Goal: Information Seeking & Learning: Check status

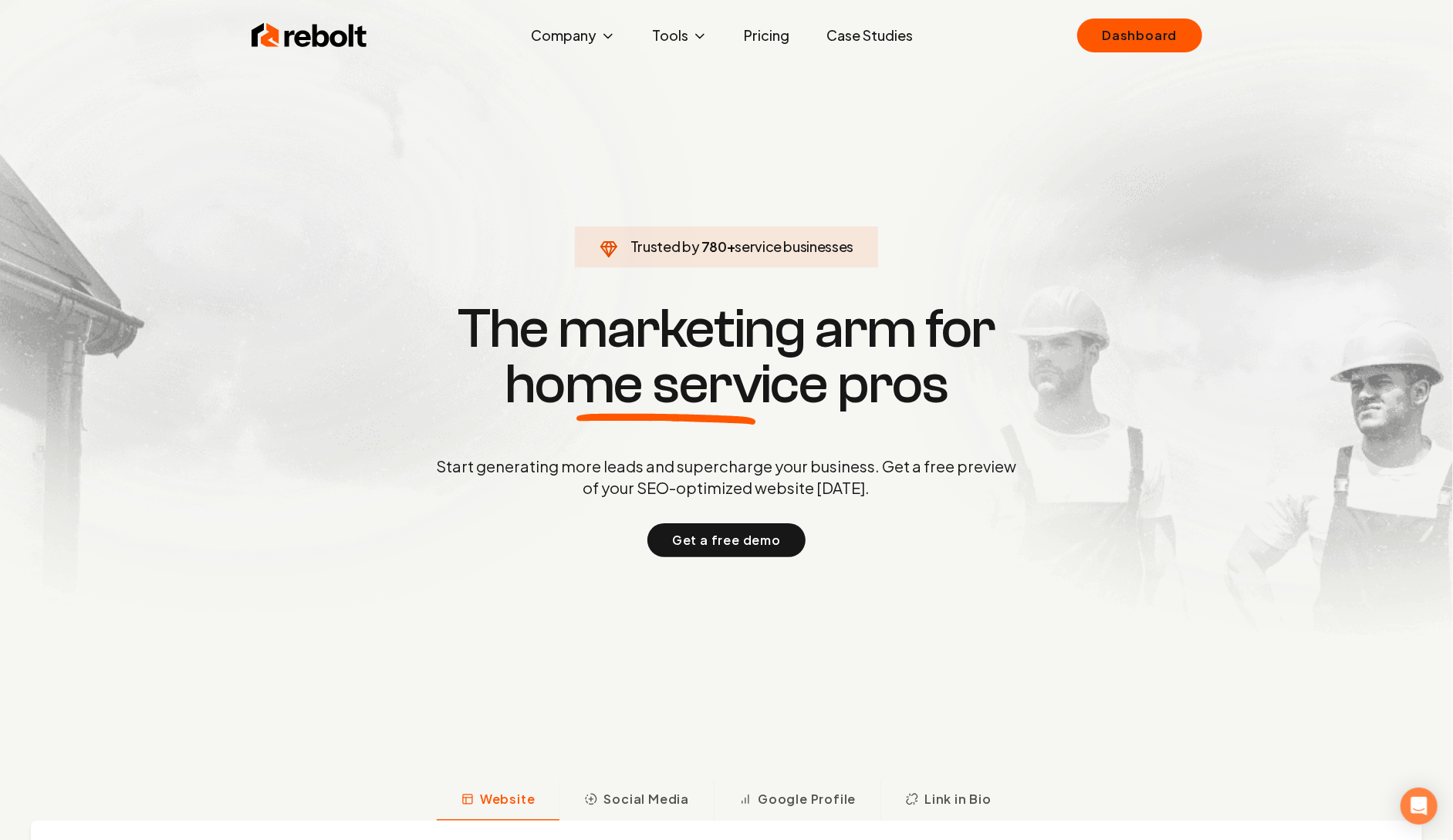
click at [1106, 62] on section "Trusted by 780 + service businesses The marketing arm for home service pros Sta…" at bounding box center [726, 427] width 765 height 756
click at [1129, 41] on link "Dashboard" at bounding box center [1138, 35] width 124 height 34
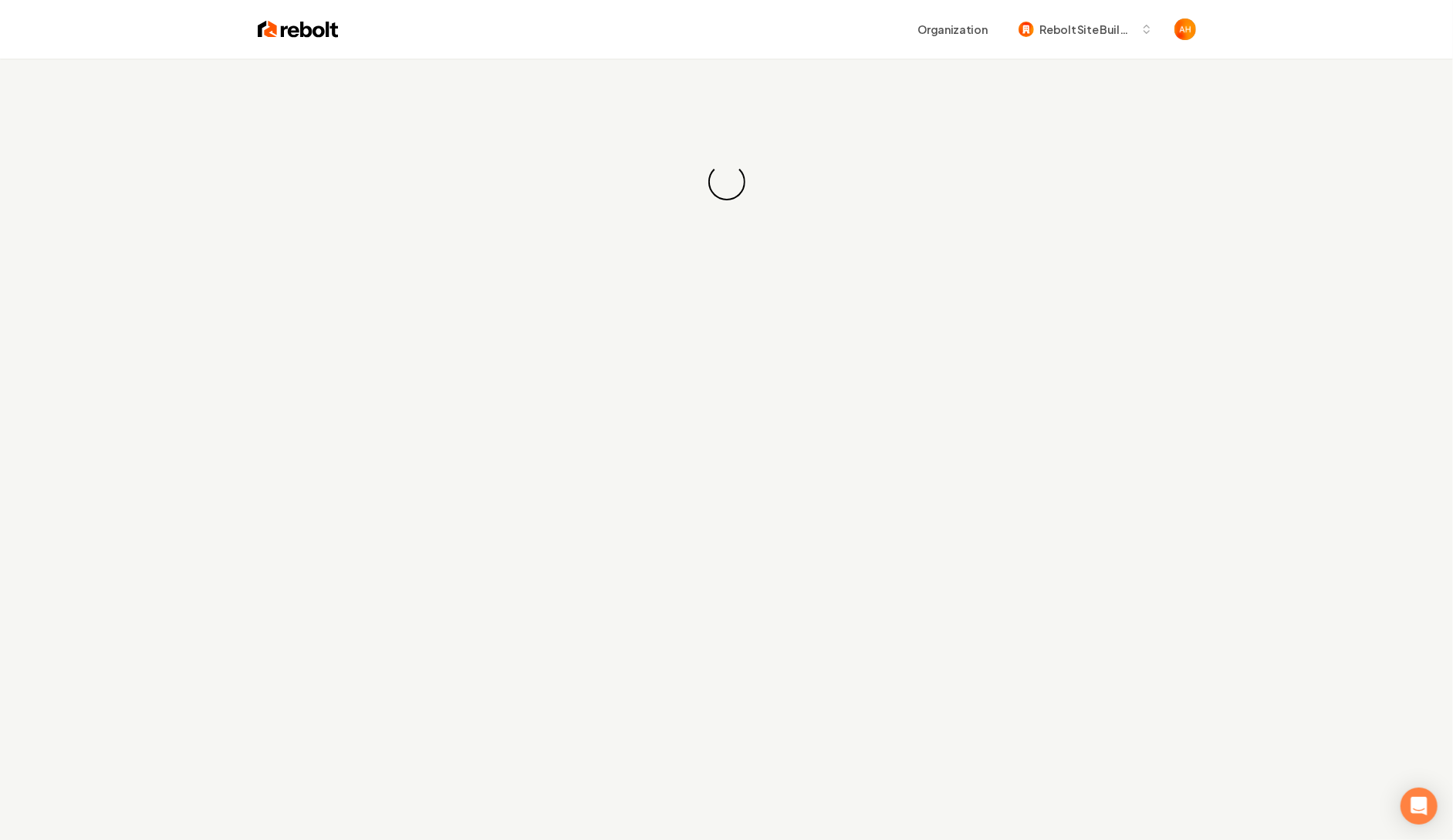
click at [775, 32] on div "Organization Rebolt Site Builder" at bounding box center [767, 29] width 857 height 28
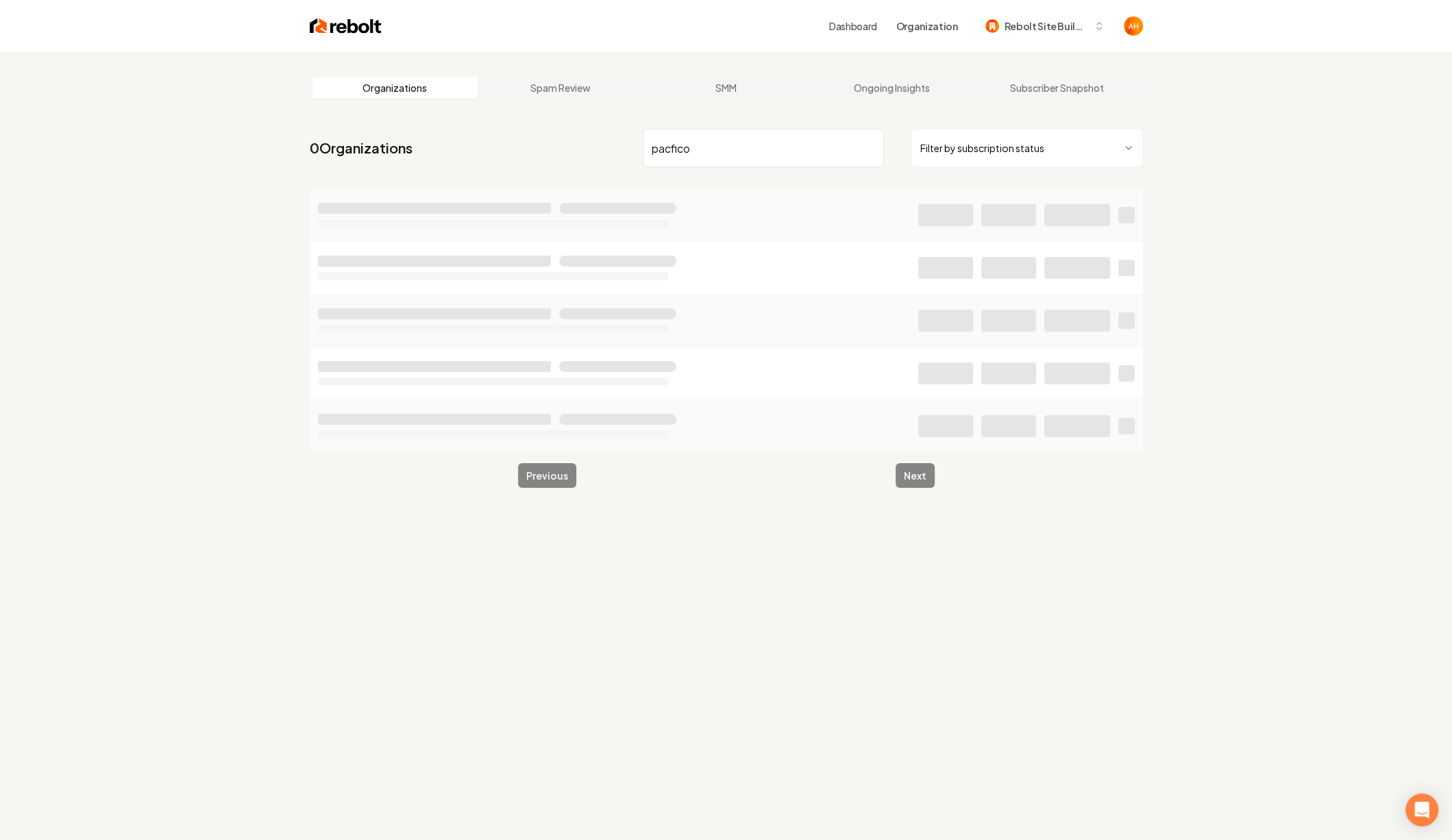
type input "pacfico"
click at [1180, 99] on div "Organizations Spam Review SMM Ongoing Insights Subscriber Snapshot 0 Organizati…" at bounding box center [726, 472] width 1452 height 840
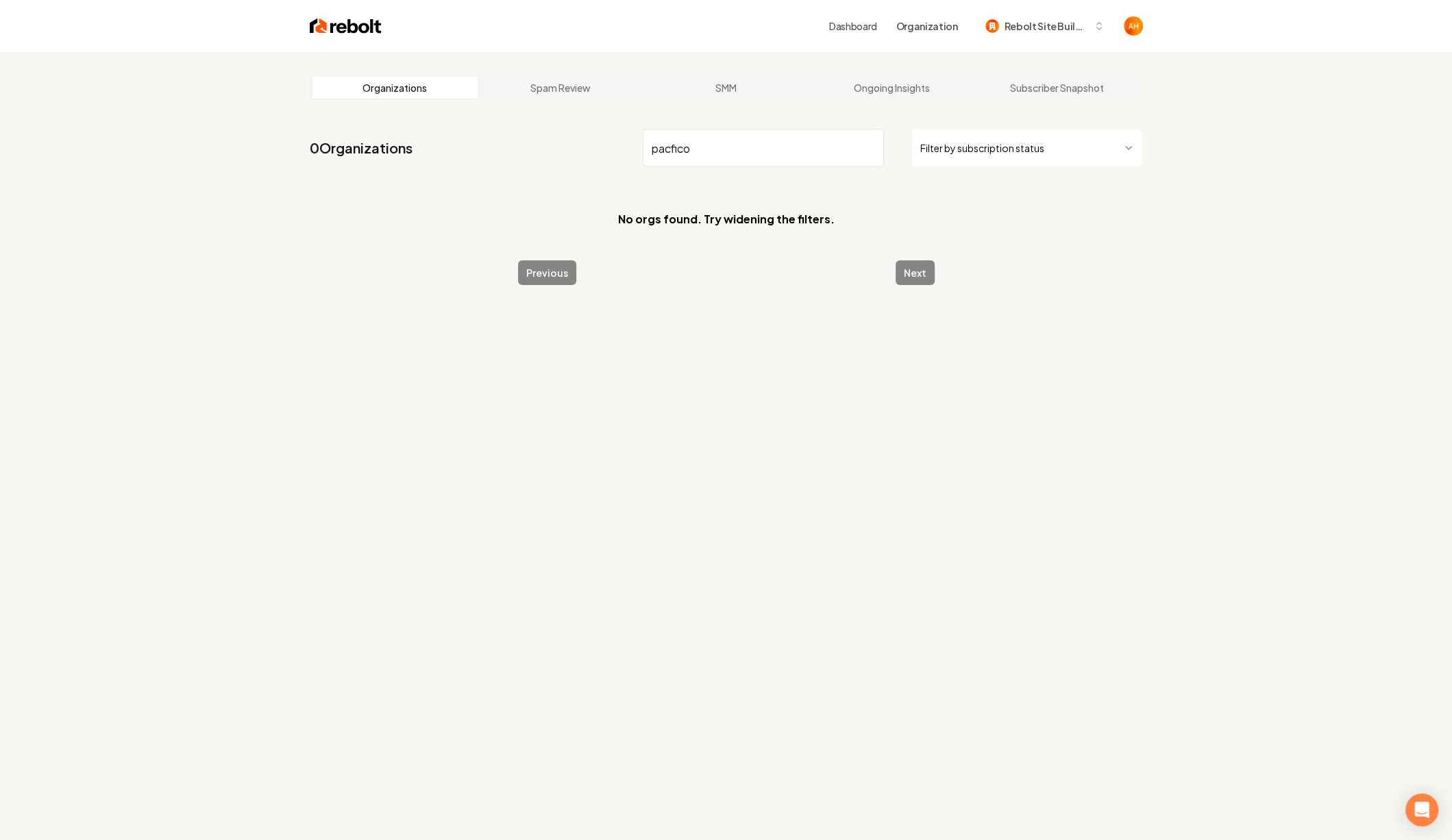
click at [793, 163] on input "pacfico" at bounding box center [763, 148] width 241 height 38
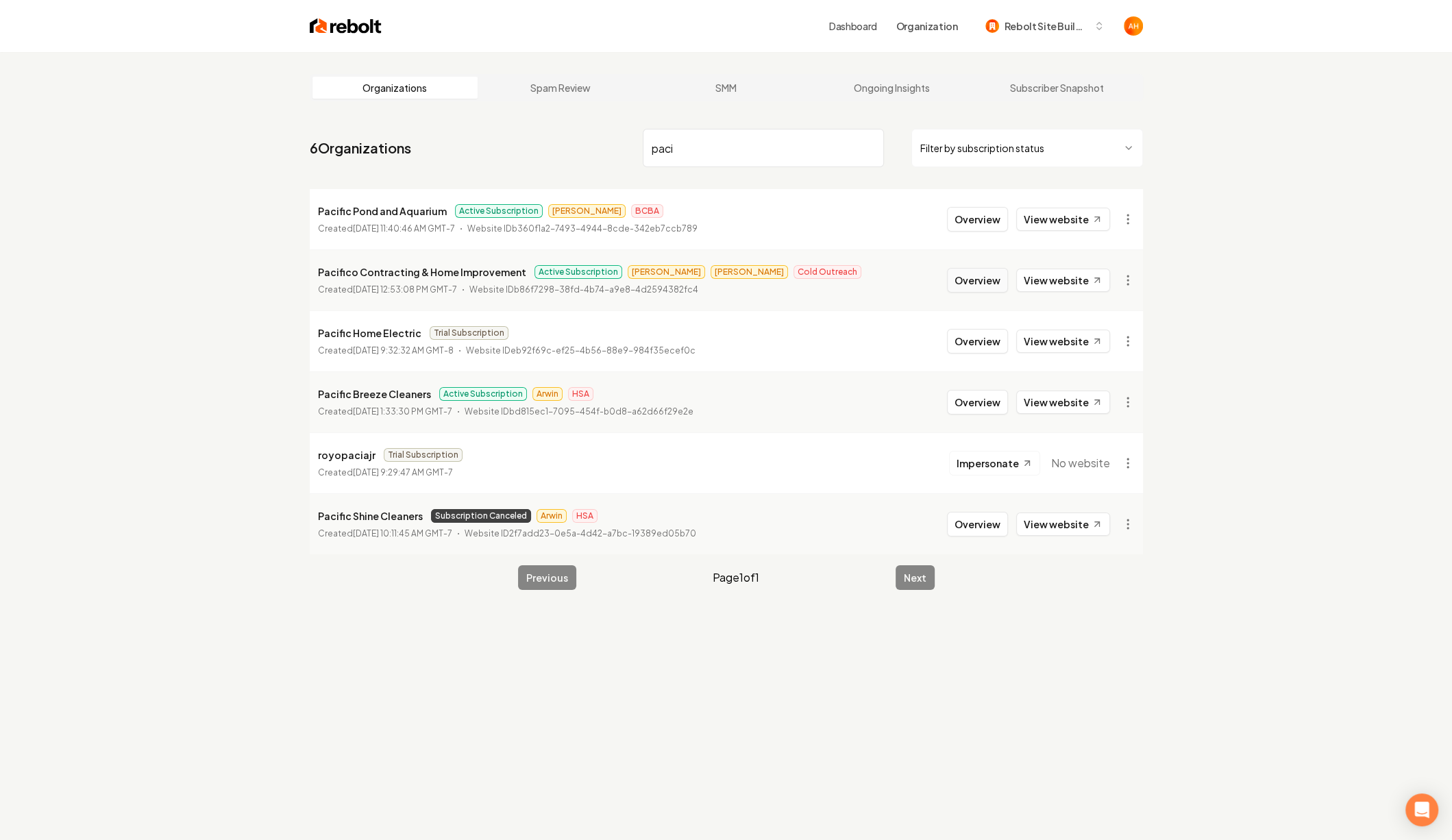
type input "paci"
click at [959, 281] on button "Overview" at bounding box center [976, 280] width 61 height 25
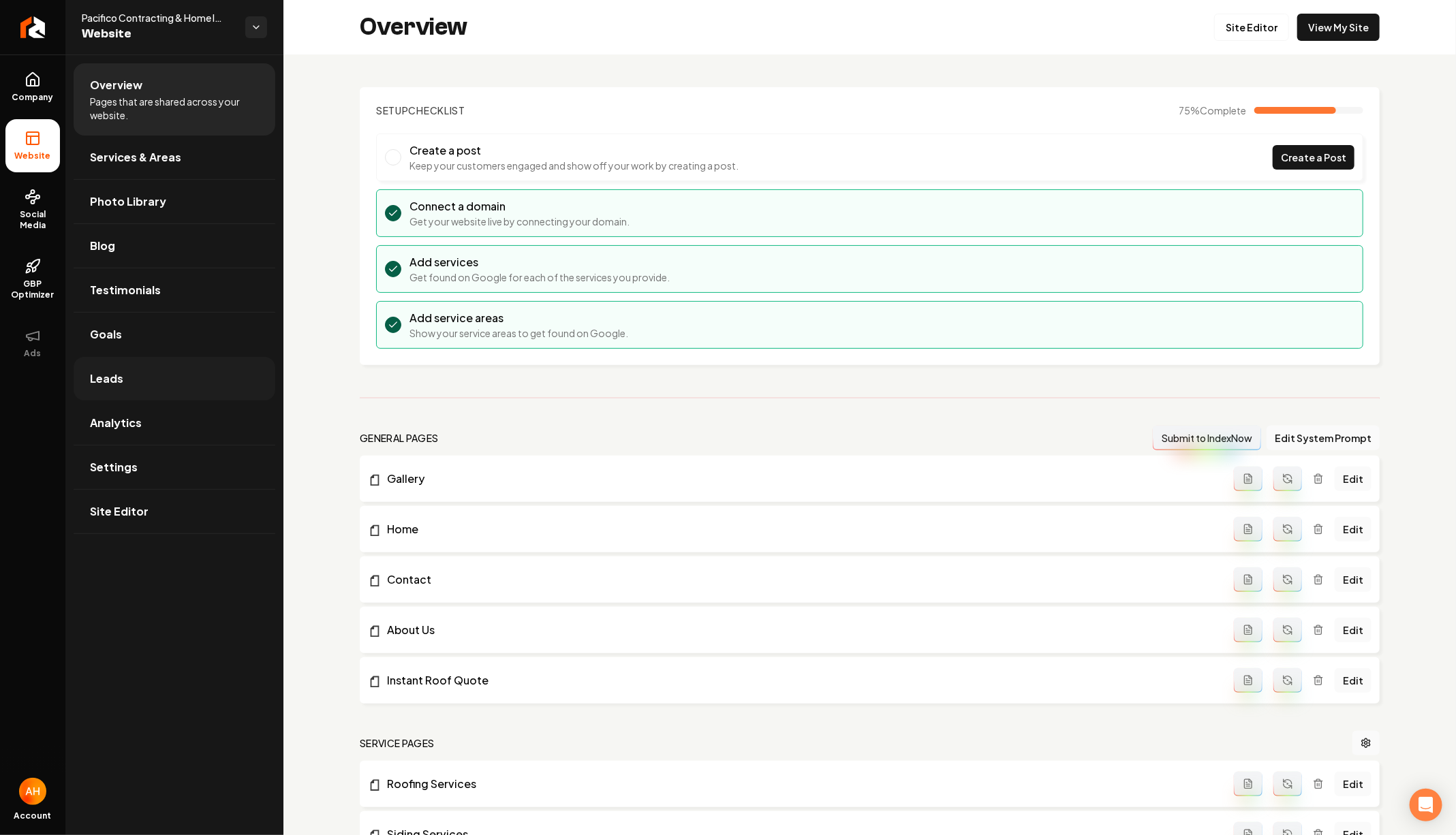
click at [162, 369] on link "Leads" at bounding box center [174, 379] width 202 height 44
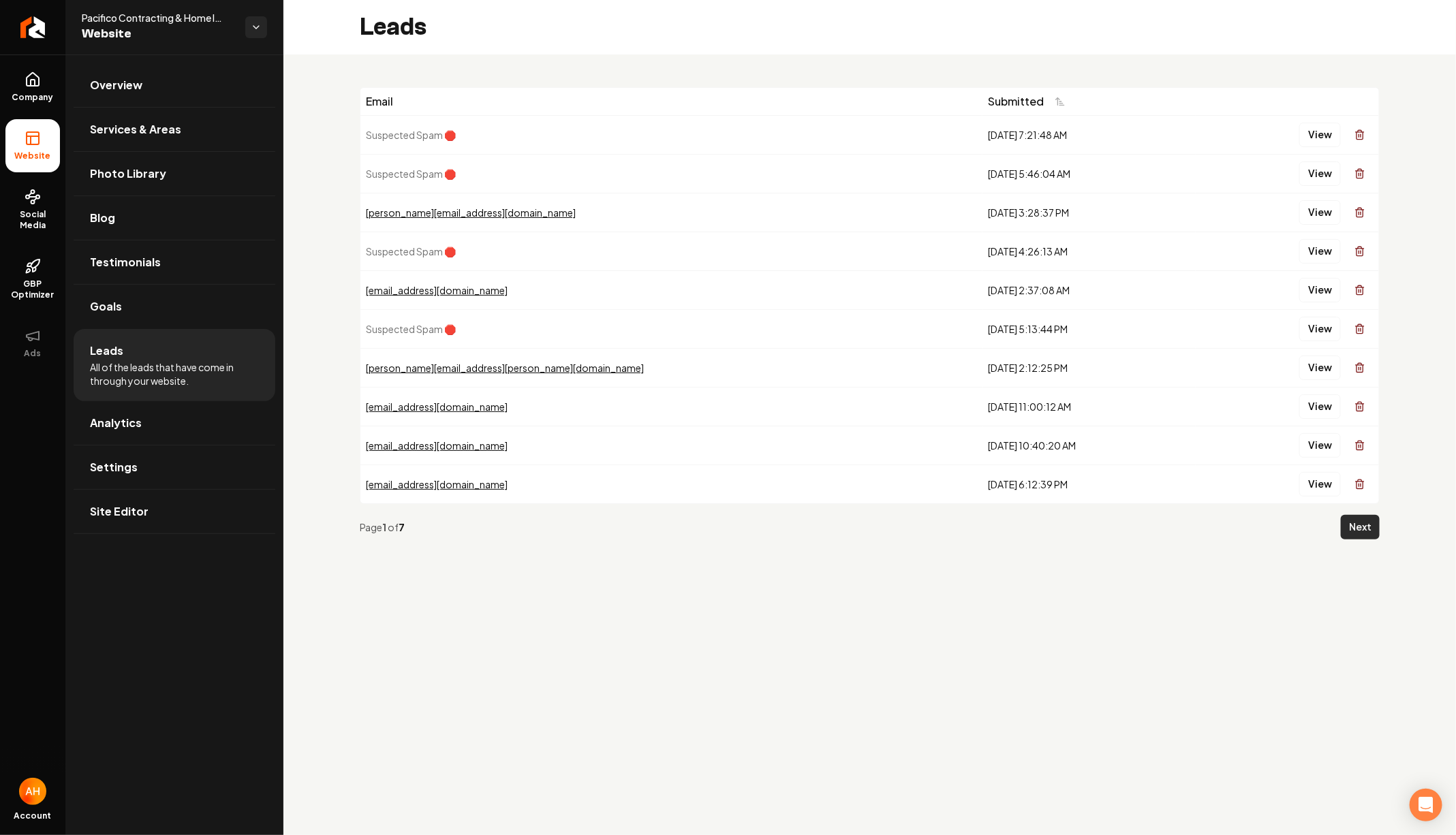
click at [1282, 521] on button "Next" at bounding box center [1360, 527] width 39 height 24
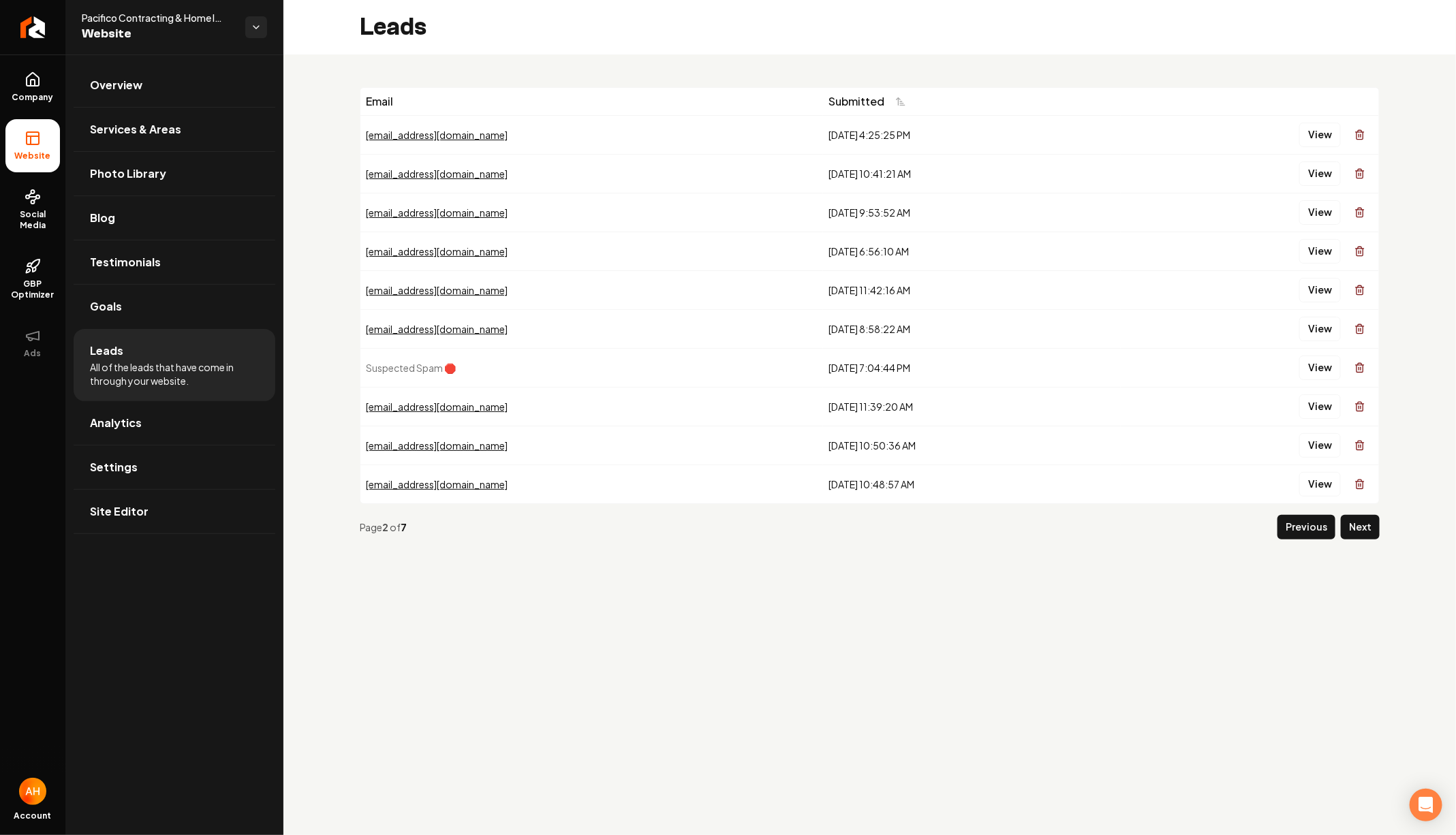
click at [481, 63] on div "Email Submitted [EMAIL_ADDRESS][DOMAIN_NAME] [DATE] 4:25:25 PM View [EMAIL_ADDR…" at bounding box center [869, 318] width 1172 height 528
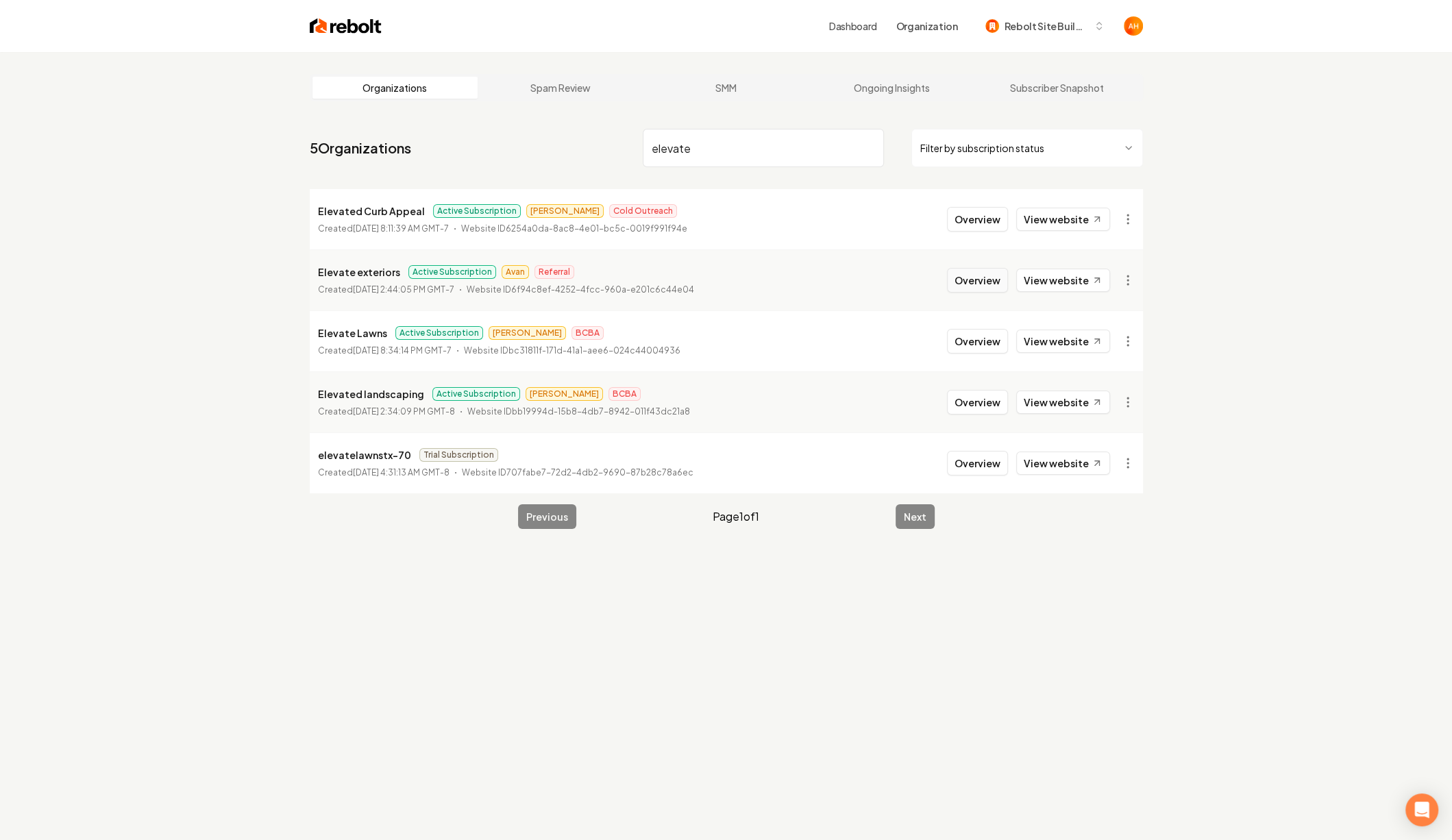
type input "elevate"
click at [986, 271] on button "Overview" at bounding box center [976, 280] width 61 height 25
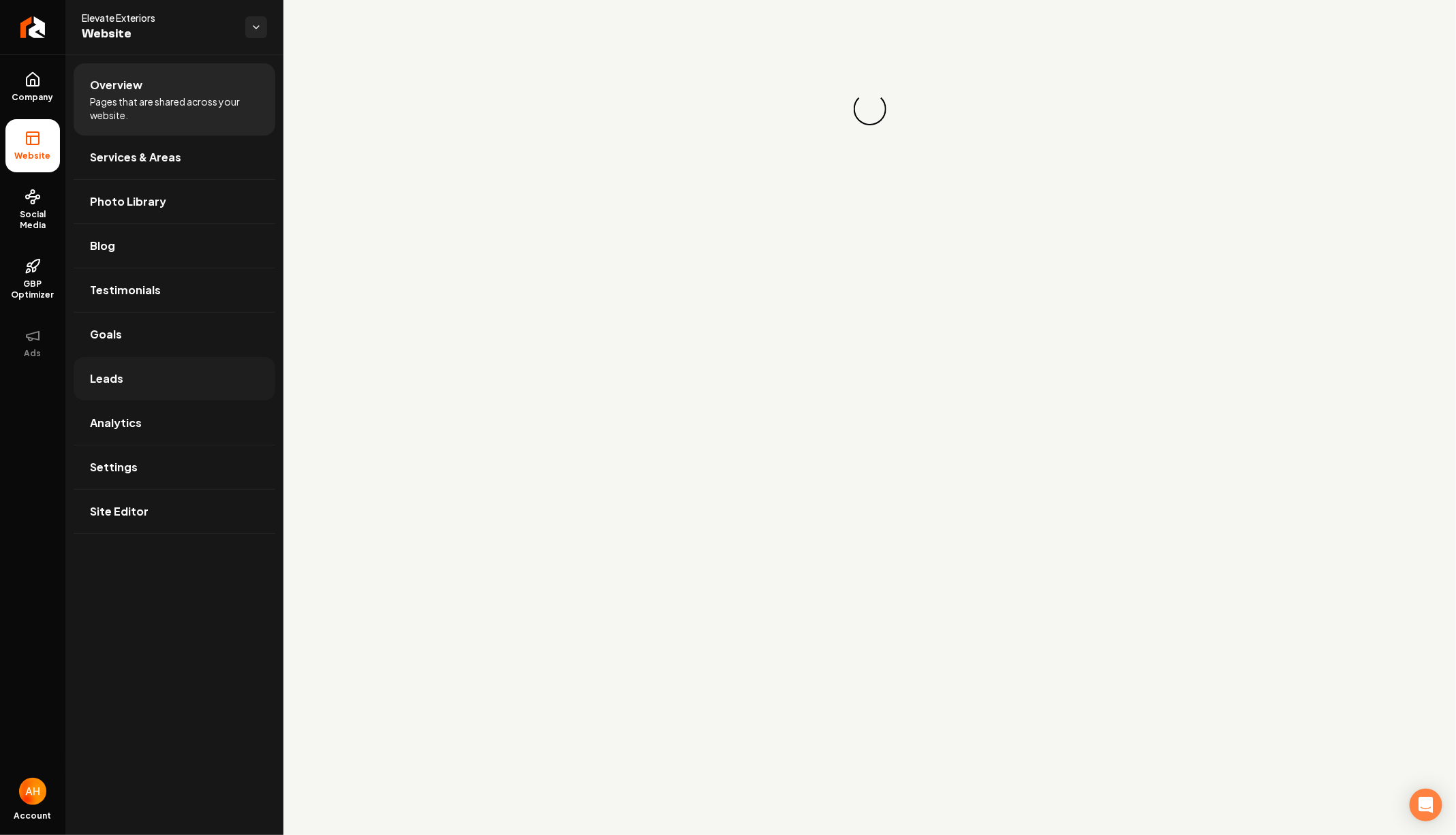
click at [164, 363] on link "Leads" at bounding box center [174, 379] width 202 height 44
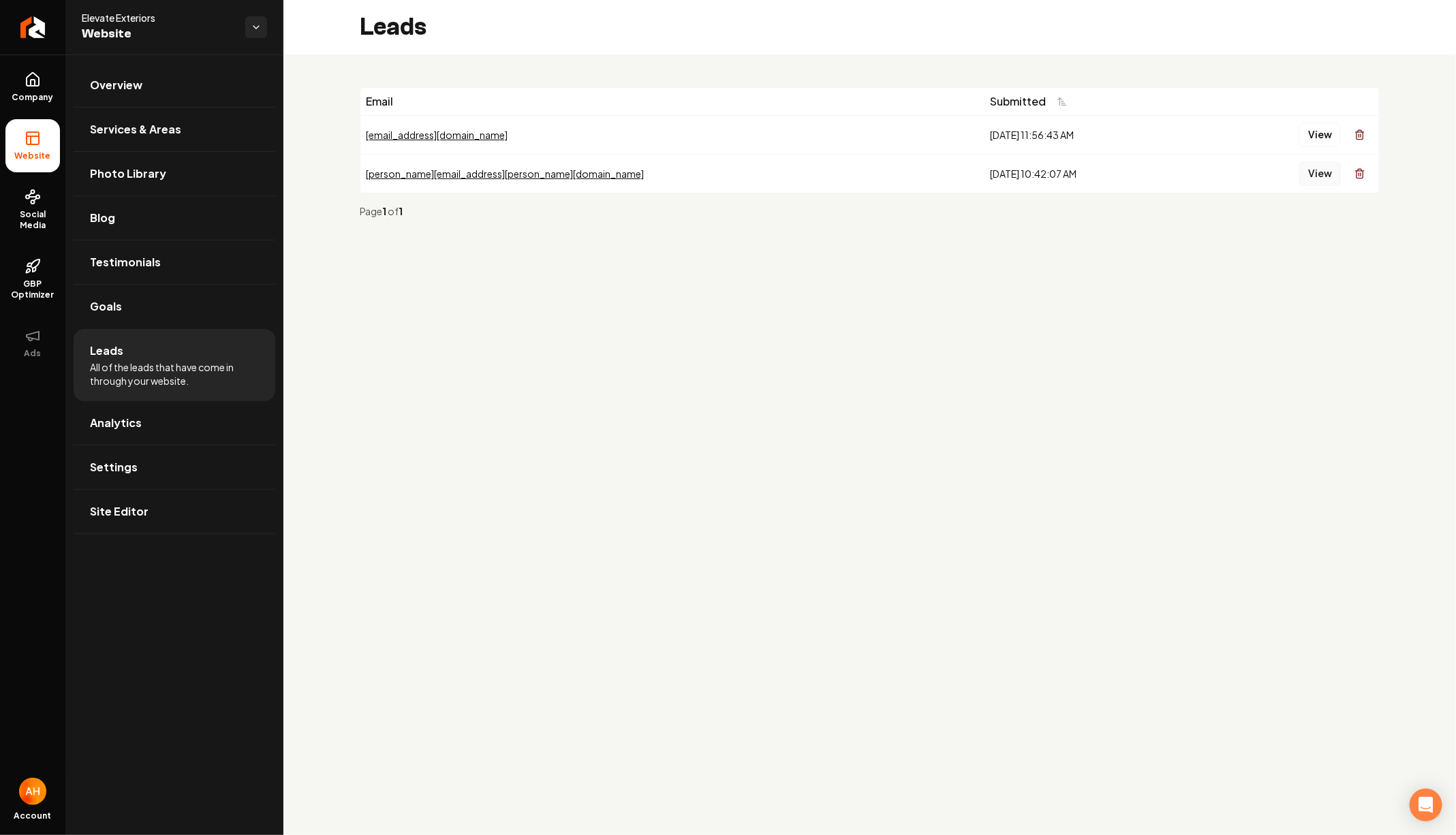
click at [1282, 174] on button "View" at bounding box center [1320, 174] width 41 height 24
click at [599, 375] on main "Leads Email Submitted [EMAIL_ADDRESS][DOMAIN_NAME] [DATE] 11:56:43 AM View [PER…" at bounding box center [869, 418] width 1172 height 835
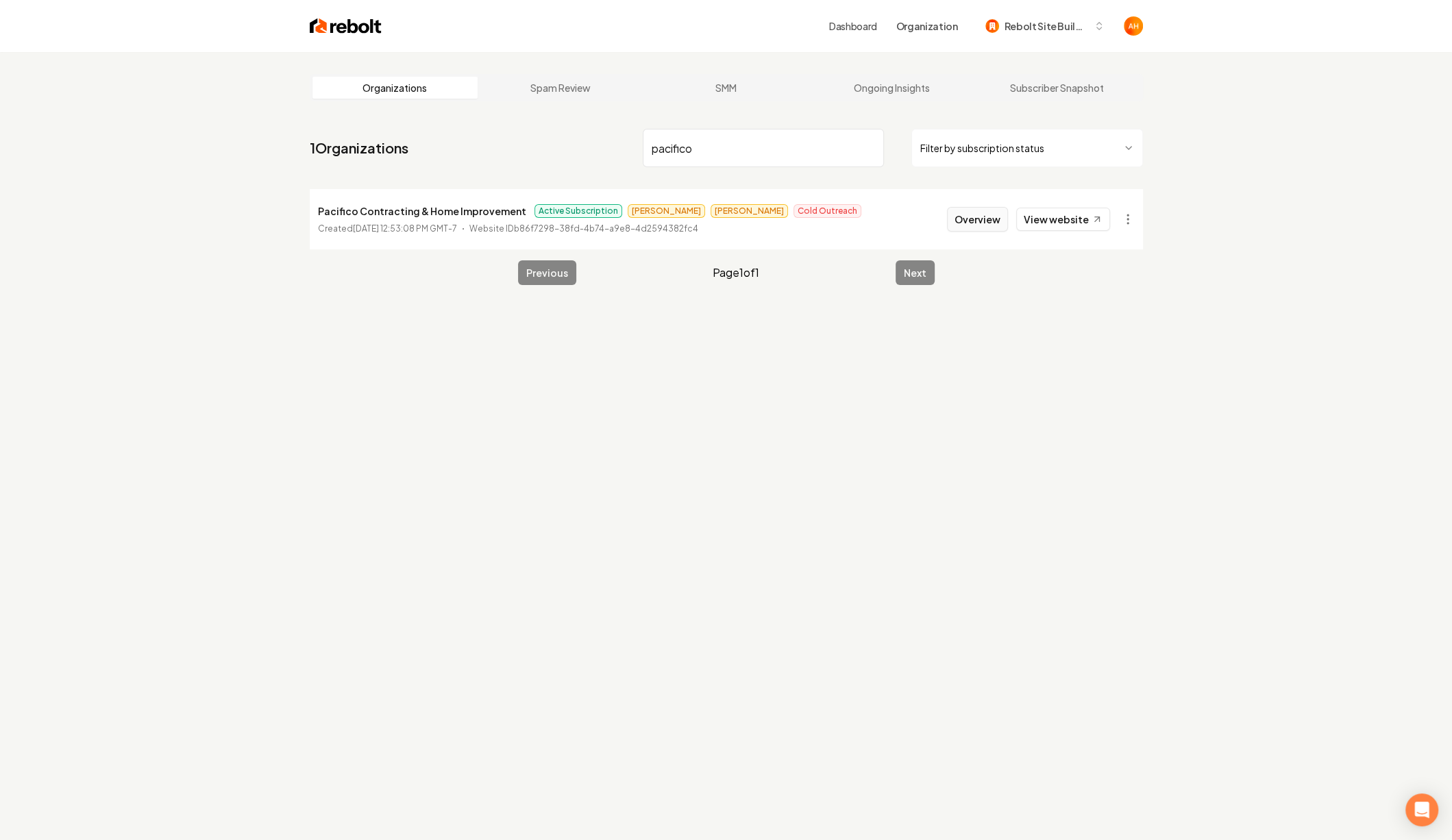
type input "pacifico"
click at [983, 214] on button "Overview" at bounding box center [976, 219] width 61 height 25
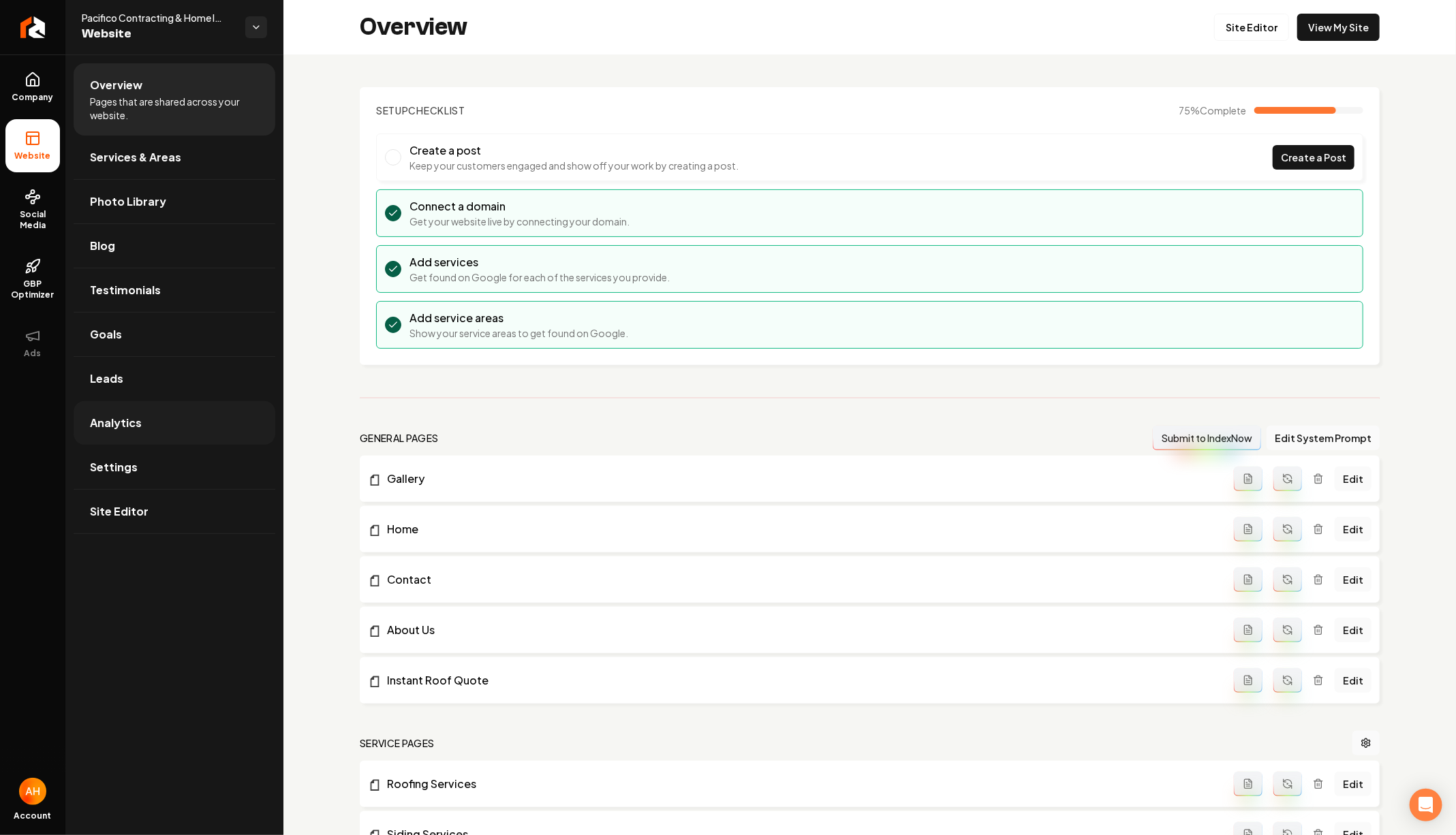
click at [155, 401] on link "Analytics" at bounding box center [174, 422] width 202 height 44
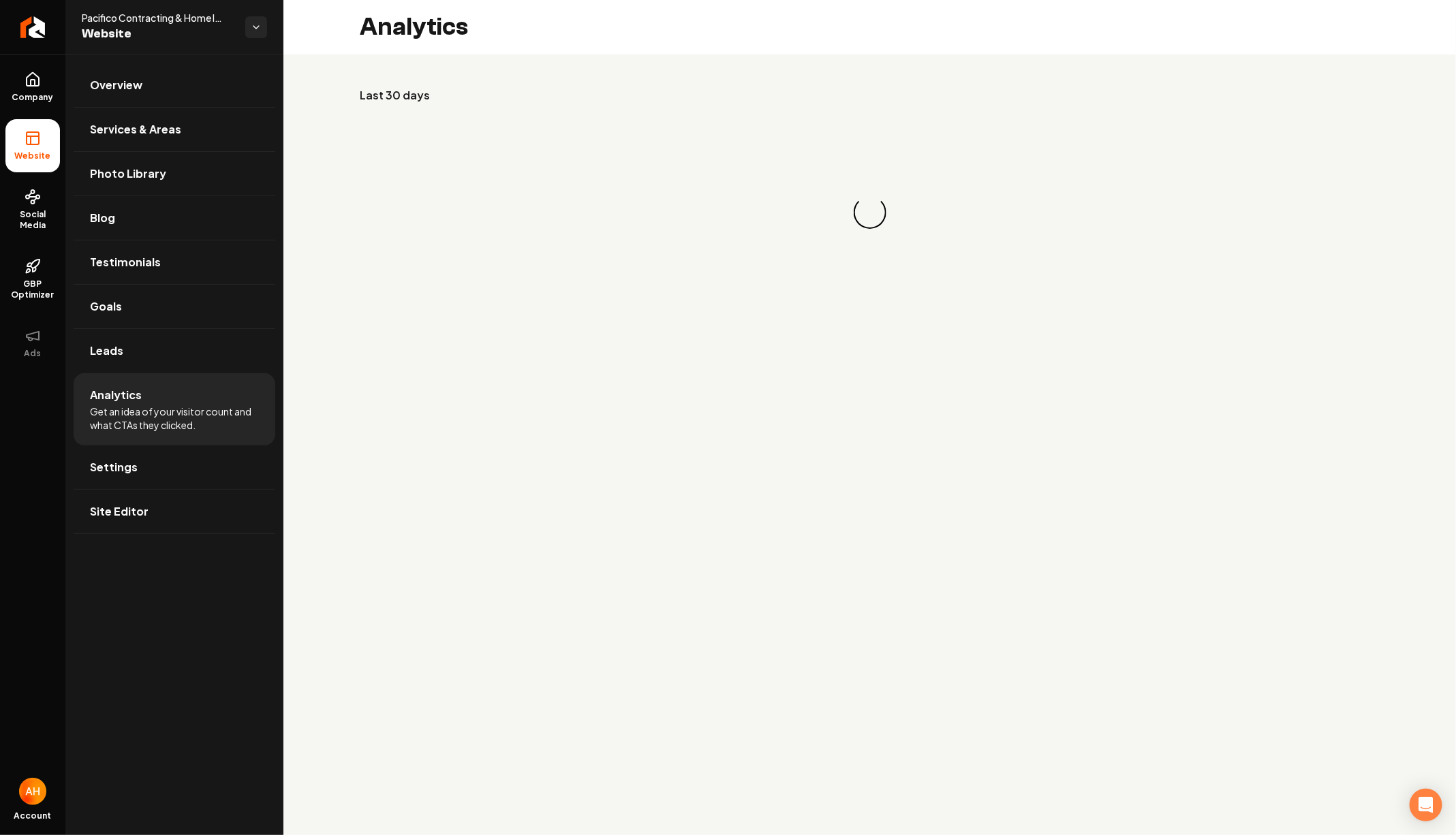
click at [158, 385] on li "Analytics Get an idea of your visitor count and what CTAs they clicked." at bounding box center [174, 409] width 202 height 72
click at [160, 364] on link "Leads" at bounding box center [174, 350] width 202 height 44
